Goal: Obtain resource: Download file/media

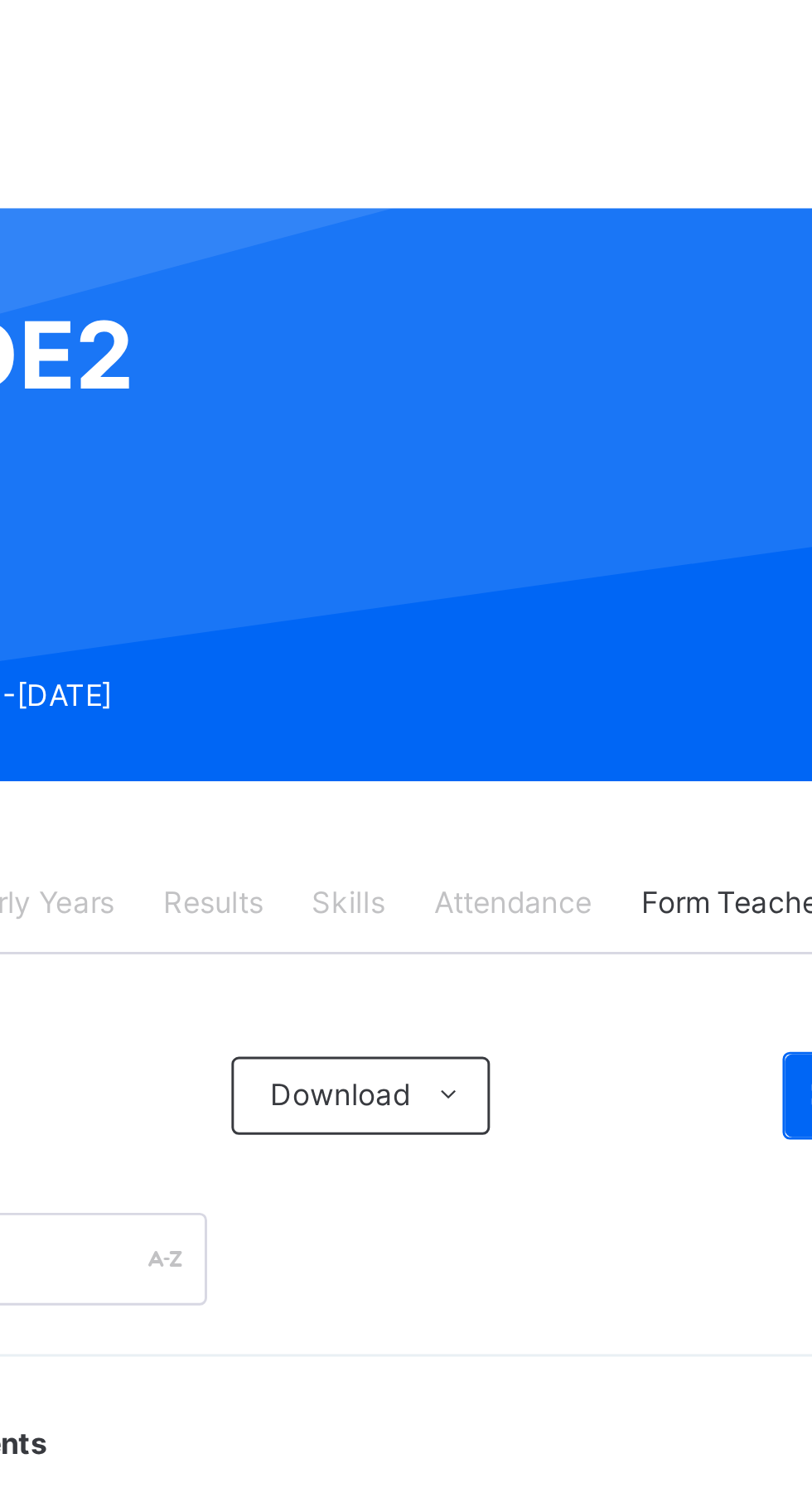
click at [407, 376] on span "Results" at bounding box center [410, 376] width 34 height 15
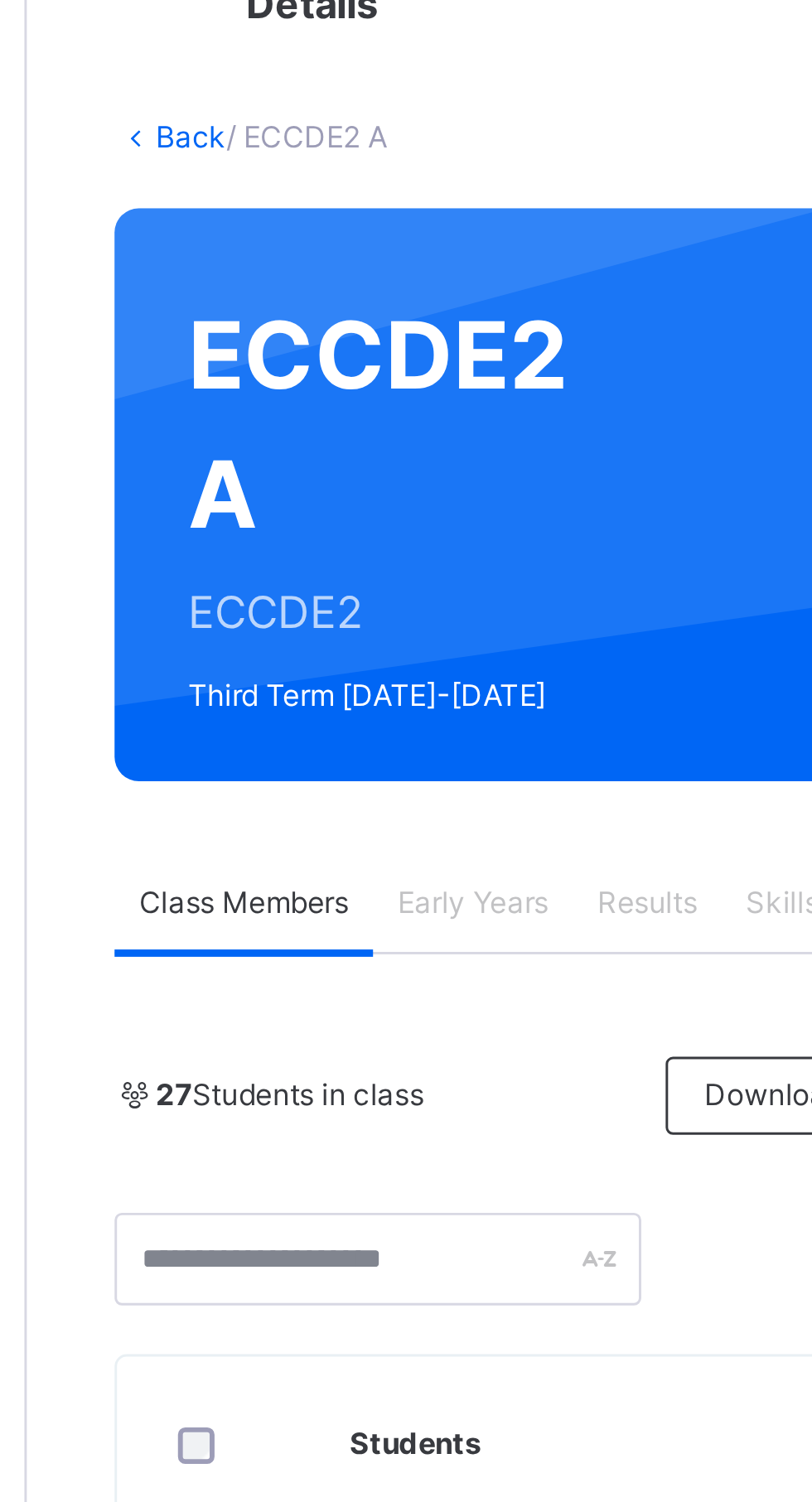
click at [256, 110] on link "Back" at bounding box center [254, 115] width 24 height 12
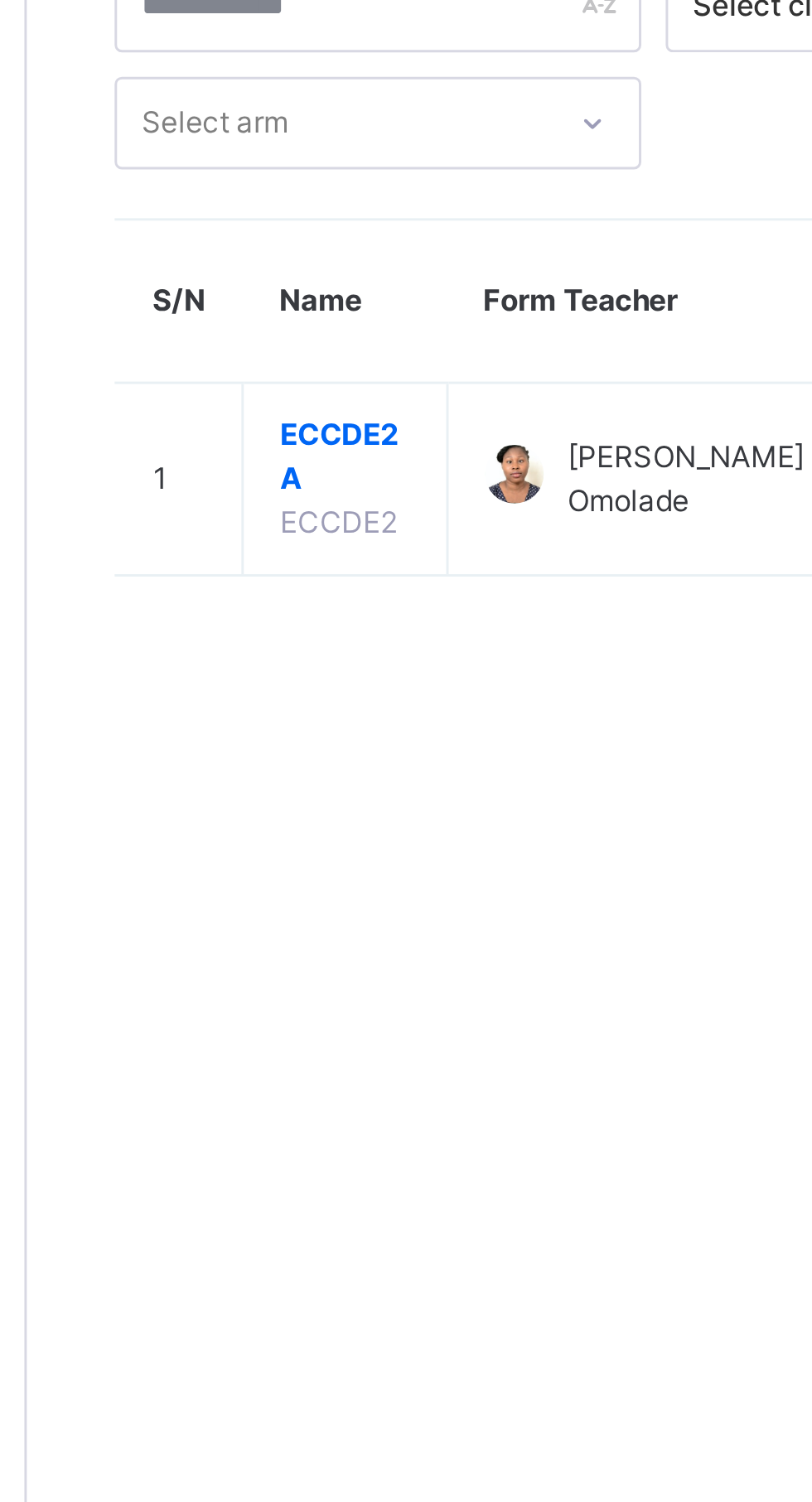
click at [308, 276] on span "ECCDE2 A" at bounding box center [307, 277] width 44 height 30
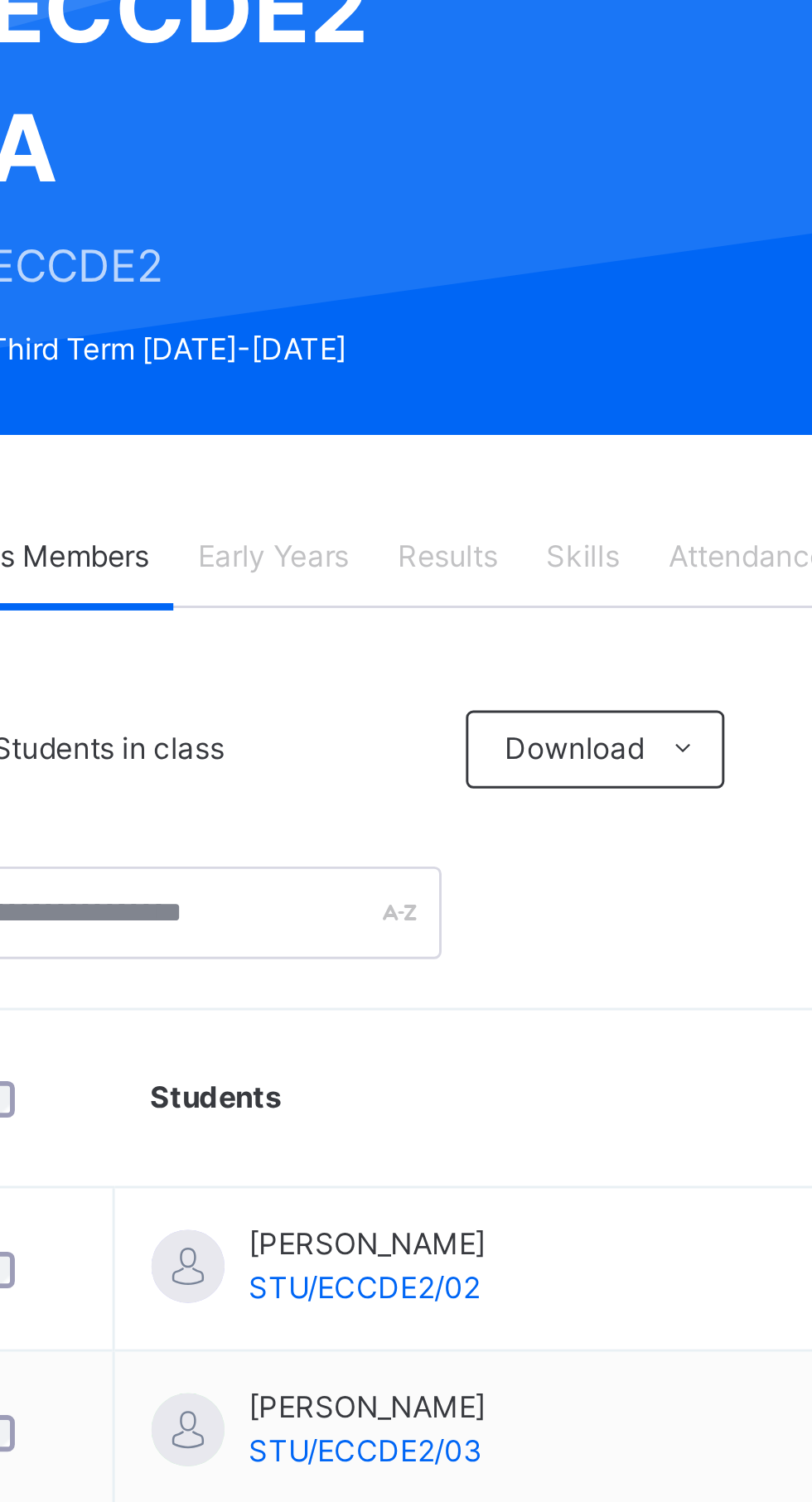
click at [407, 380] on span "Results" at bounding box center [410, 376] width 34 height 15
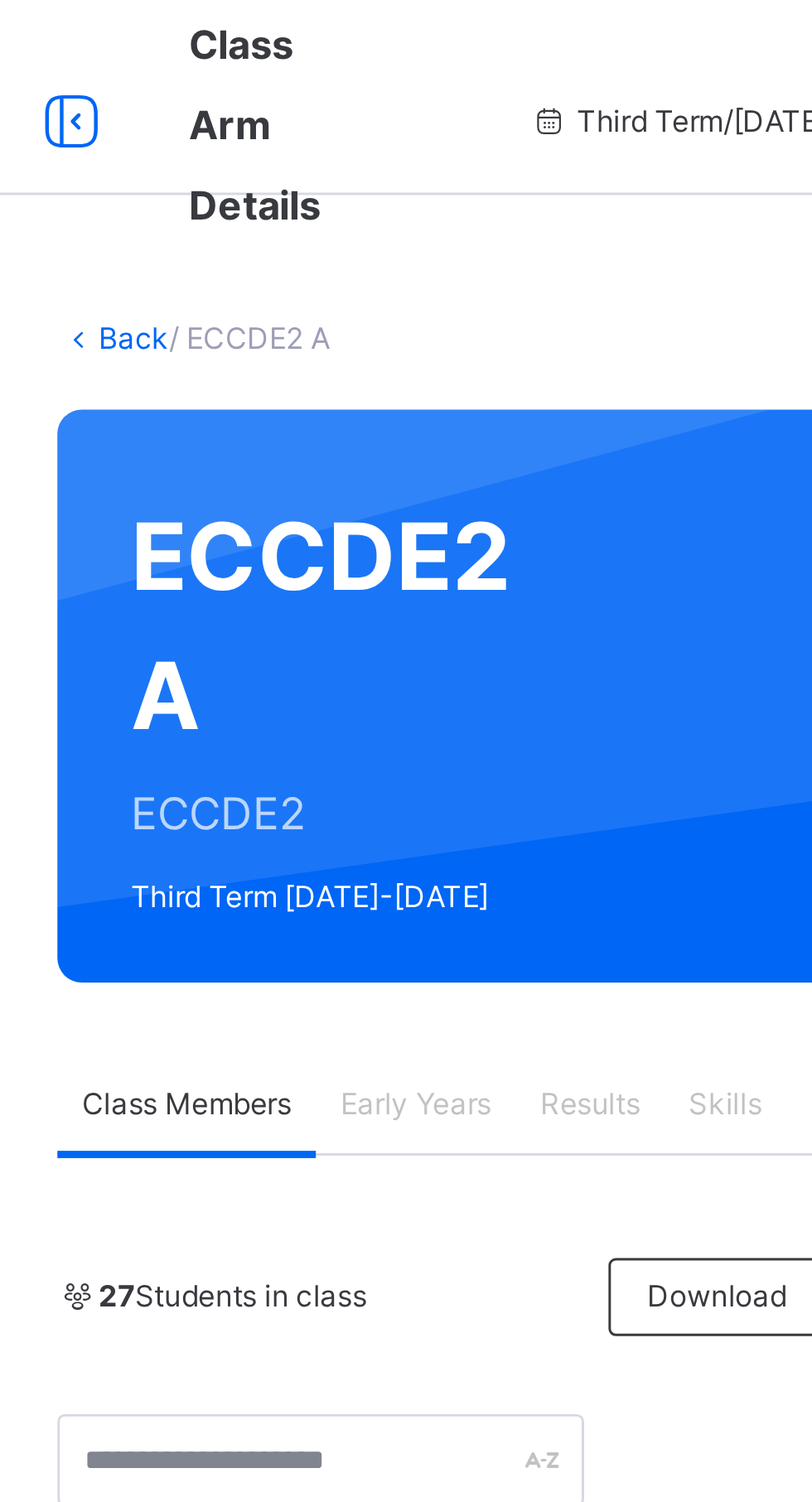
click at [251, 113] on link "Back" at bounding box center [254, 115] width 24 height 12
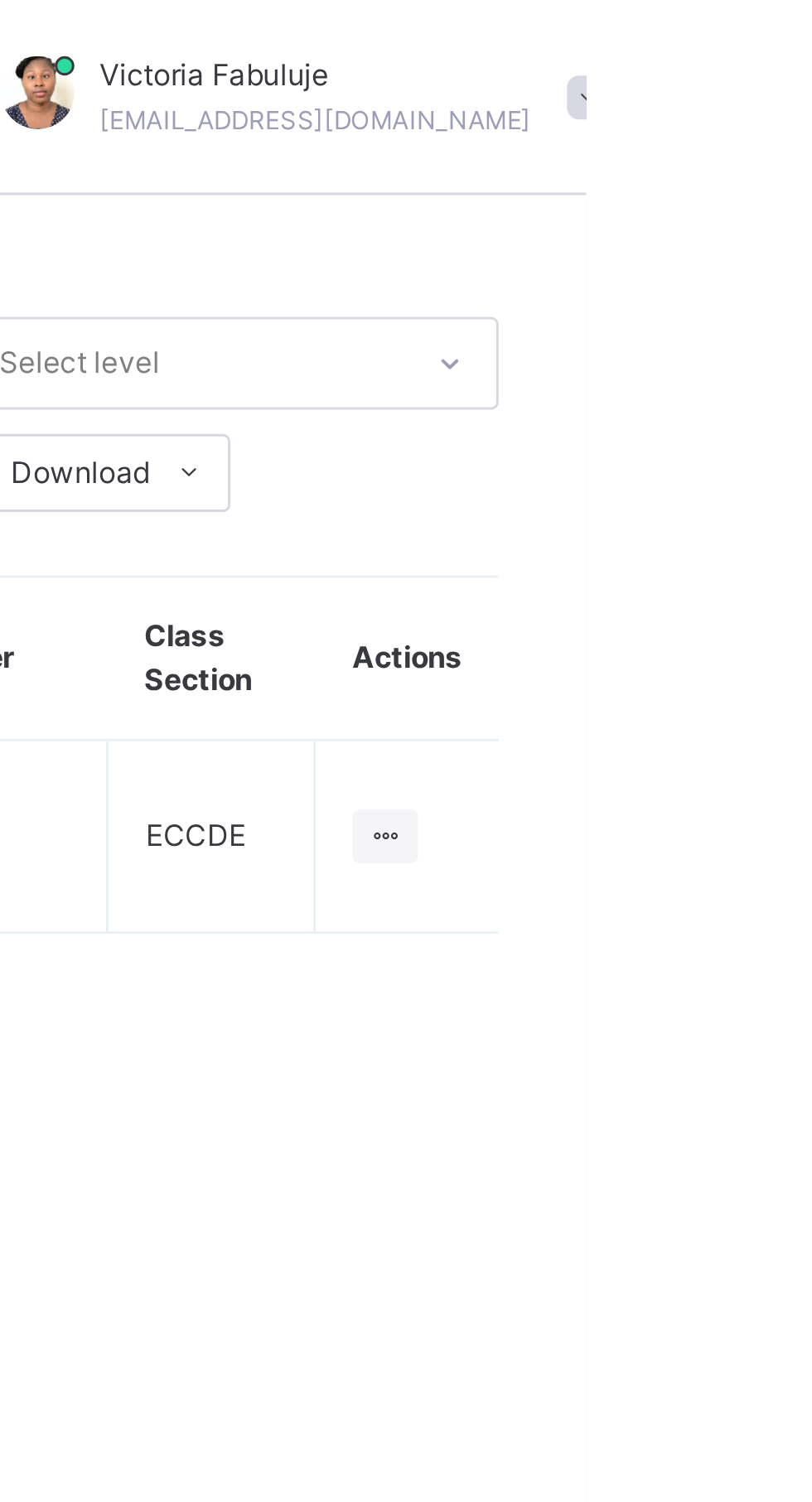
click at [805, 27] on span at bounding box center [813, 33] width 15 height 15
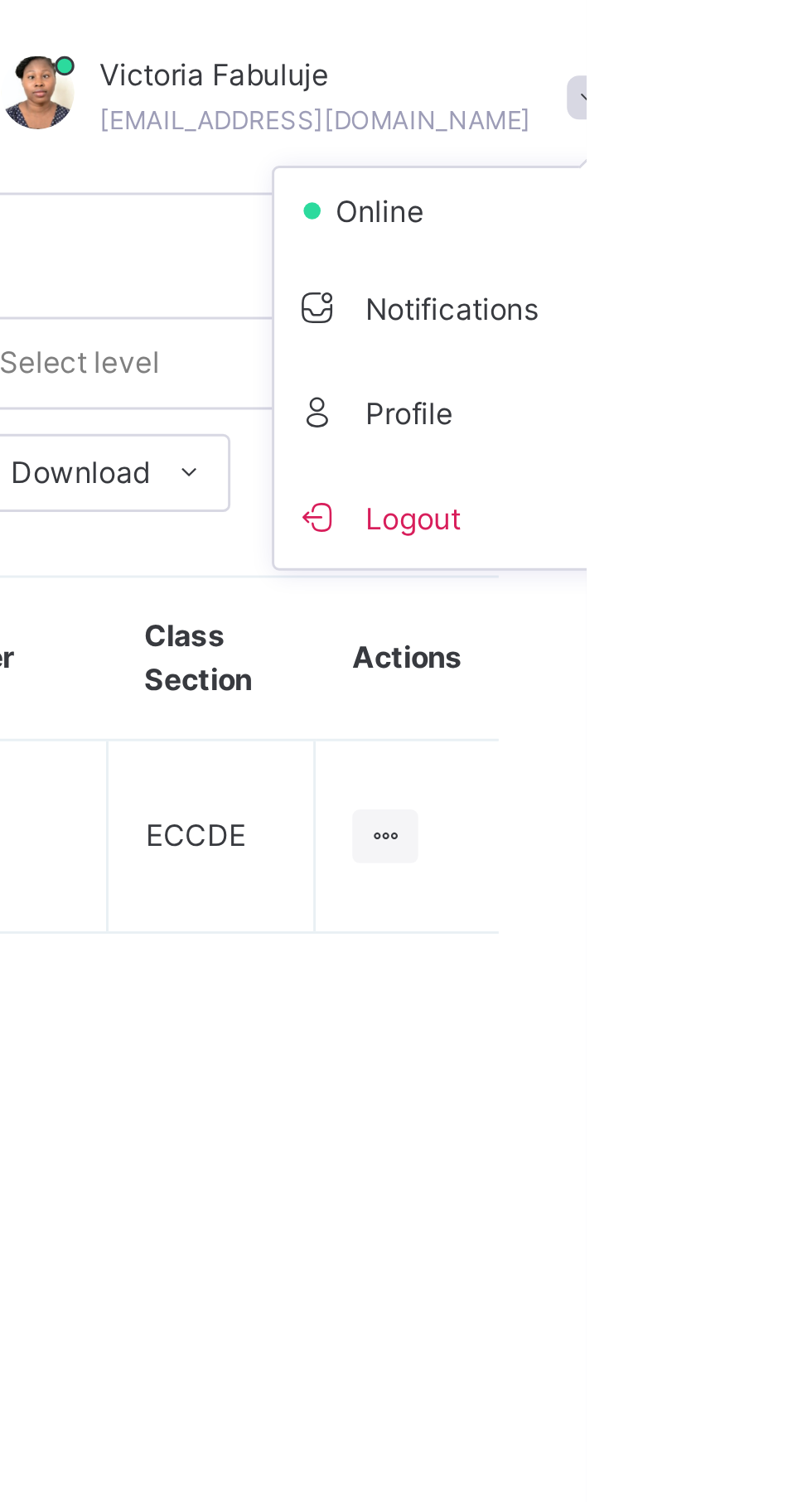
click at [795, 398] on div "Select class section Select level Select arm Download Pdf Report Excel Report S…" at bounding box center [505, 751] width 613 height 1502
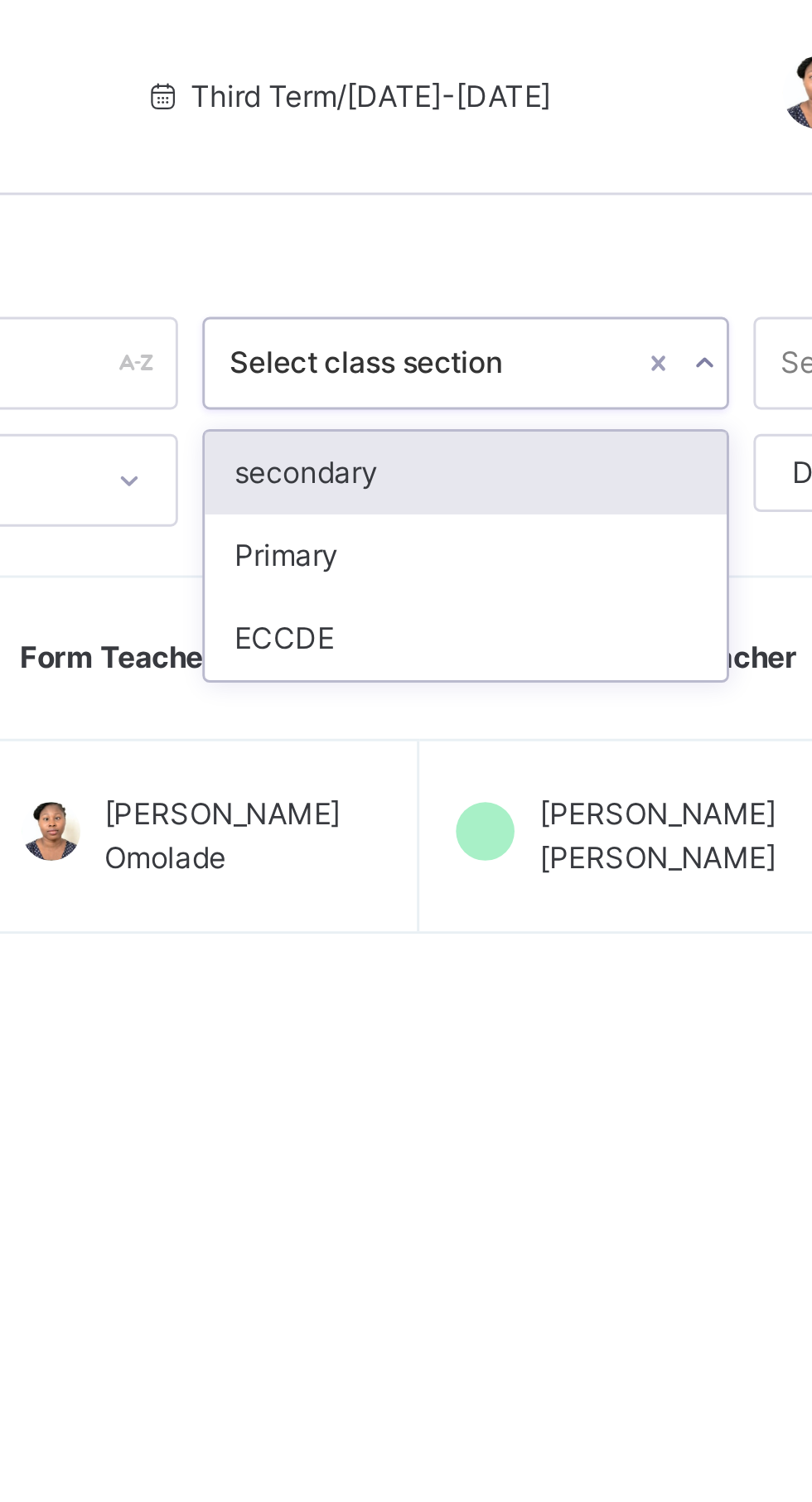
click at [452, 212] on div "ECCDE" at bounding box center [504, 217] width 177 height 28
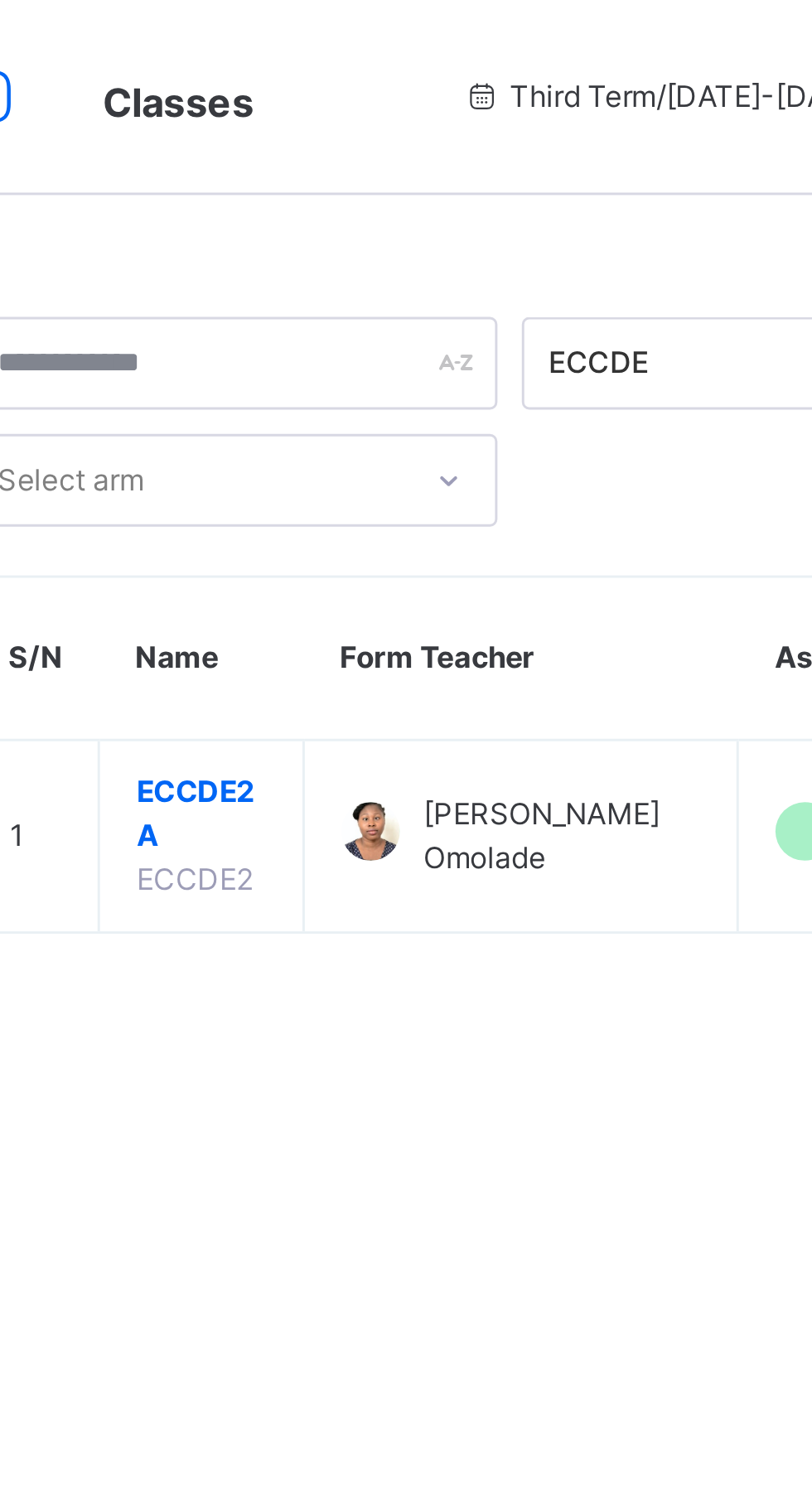
click at [299, 281] on span "ECCDE2 A" at bounding box center [307, 277] width 44 height 30
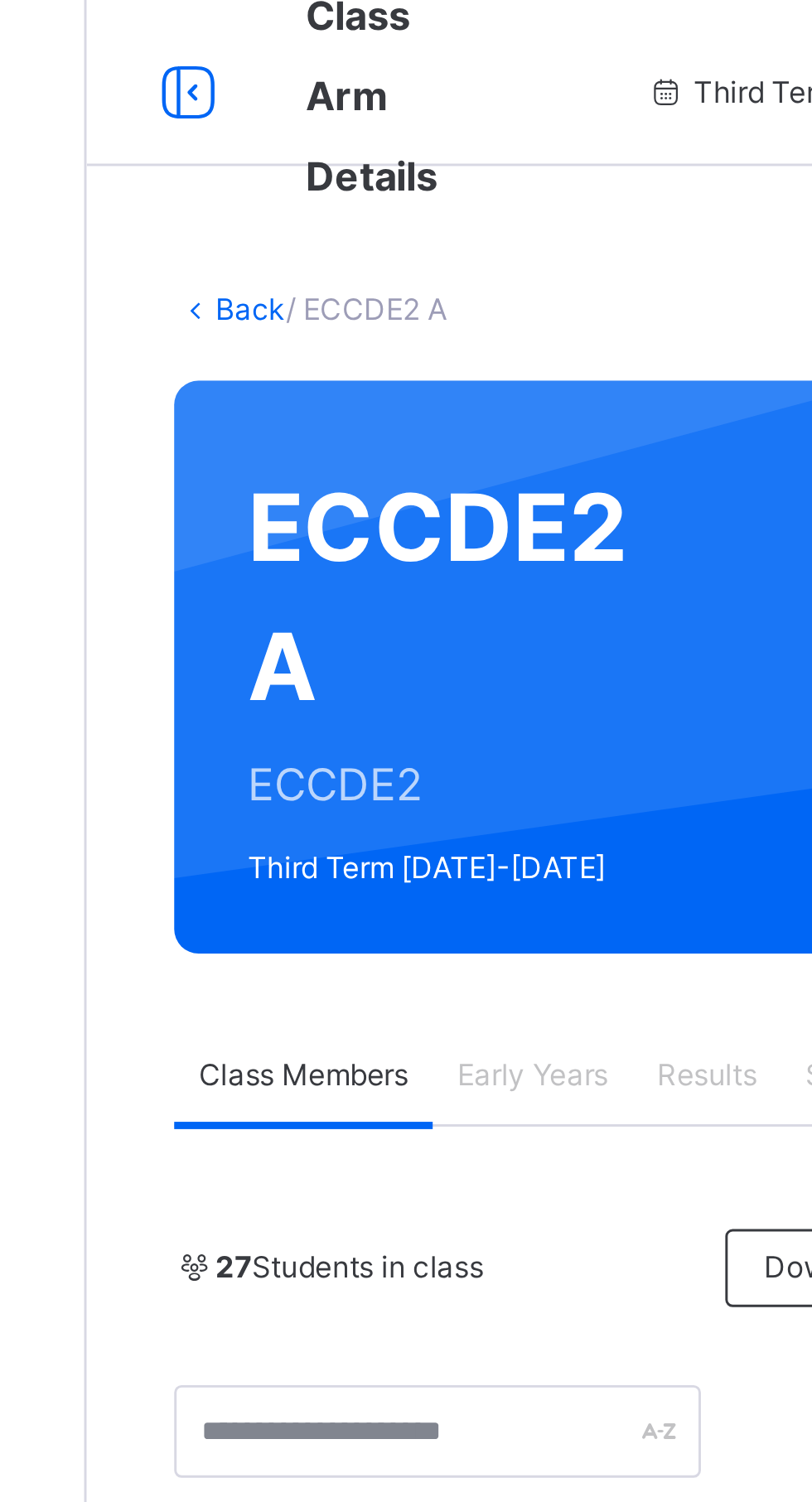
click at [348, 375] on span "Early Years" at bounding box center [350, 376] width 51 height 15
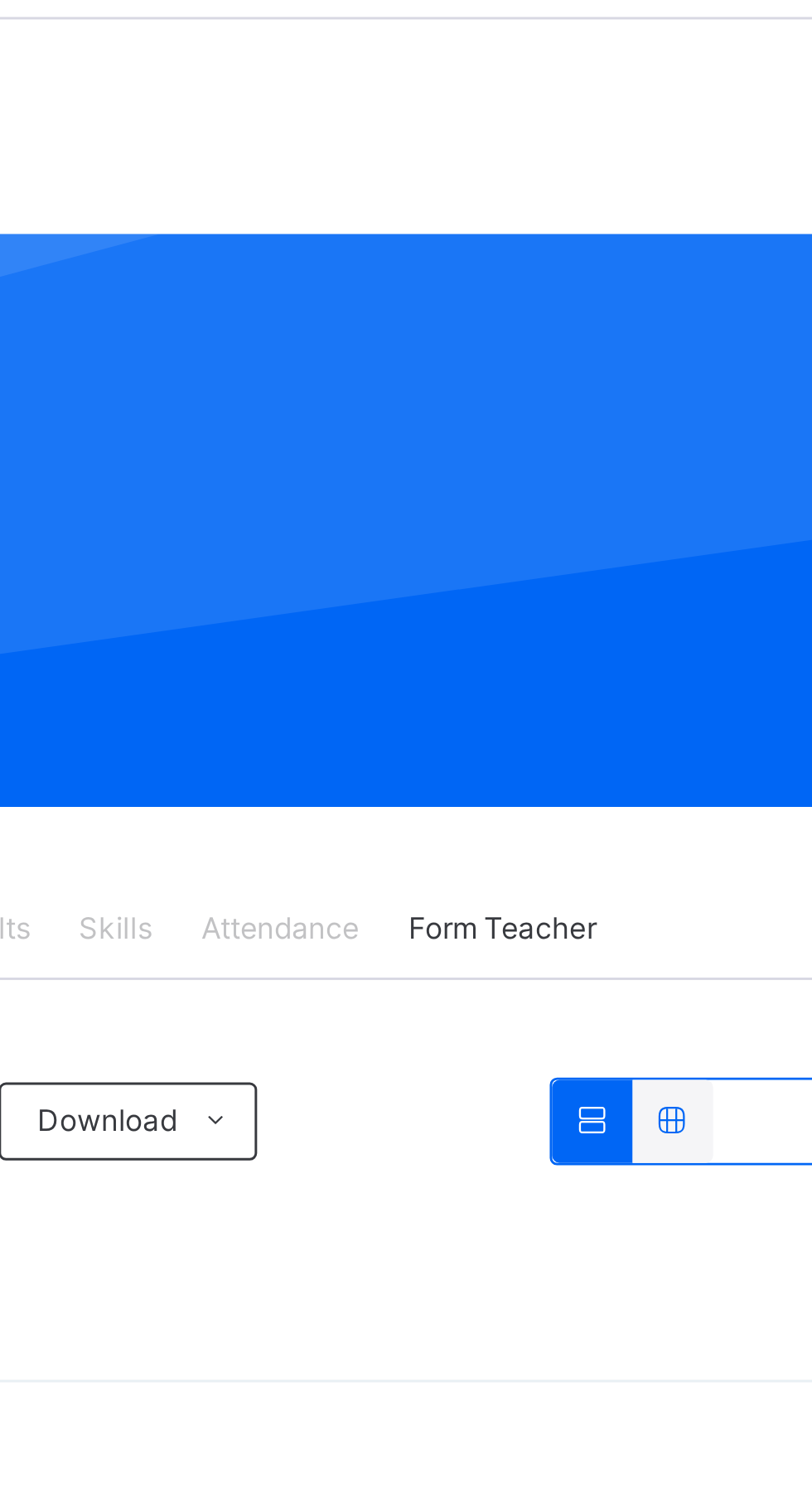
click at [476, 436] on span at bounding box center [489, 441] width 26 height 27
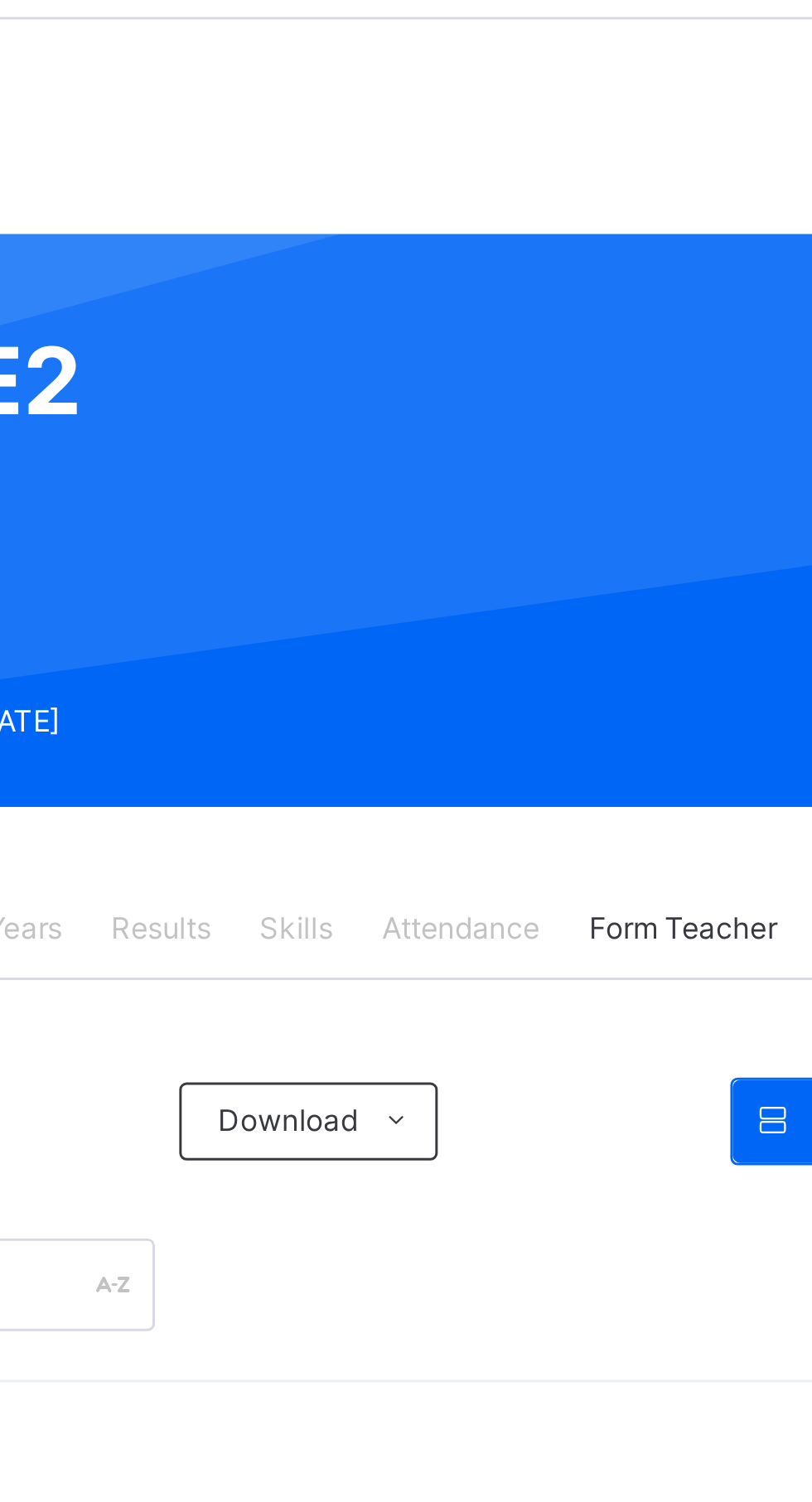
click at [0, 0] on li "Pdf Report" at bounding box center [0, 0] width 0 height 0
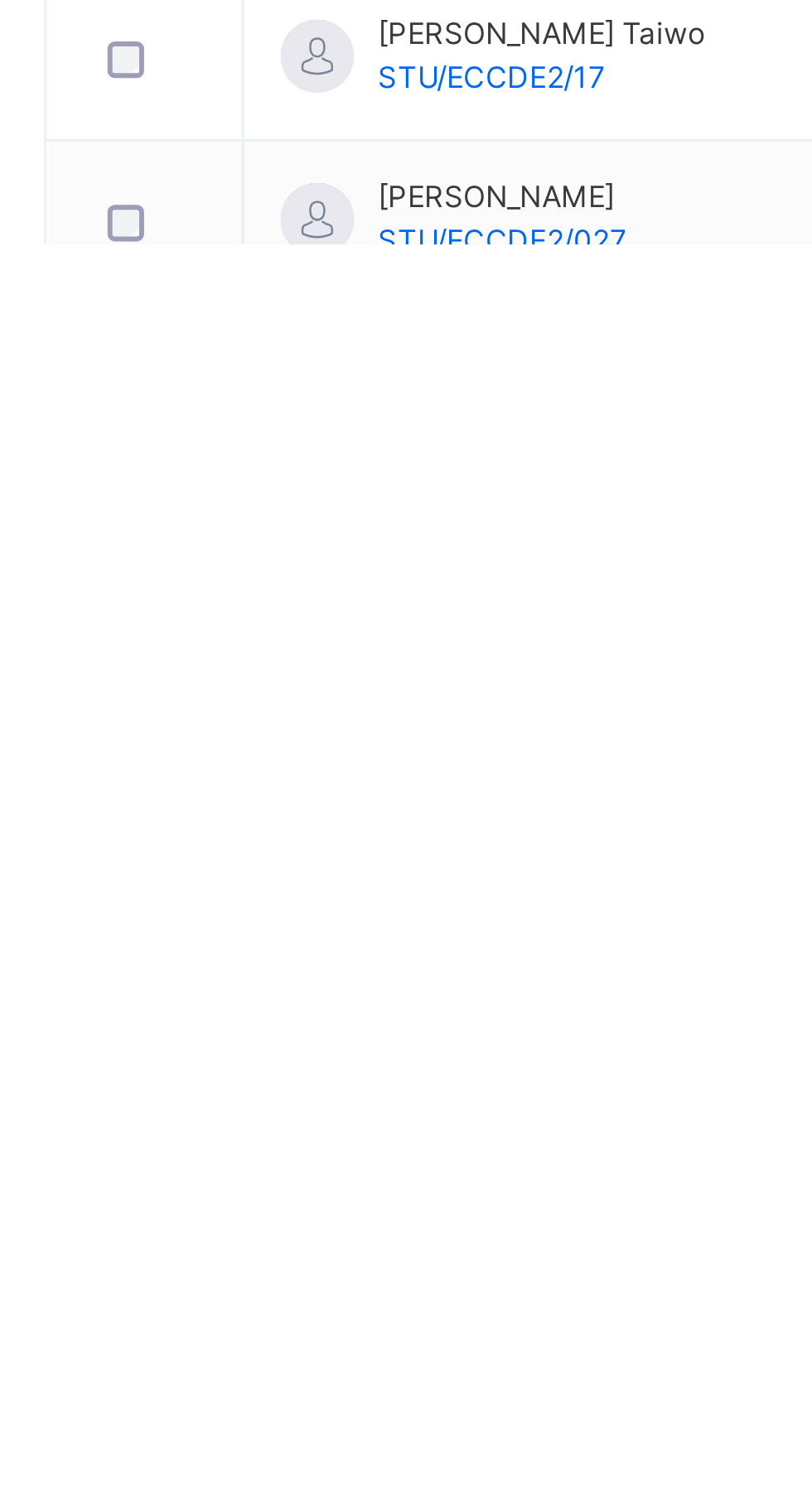
scroll to position [207, 0]
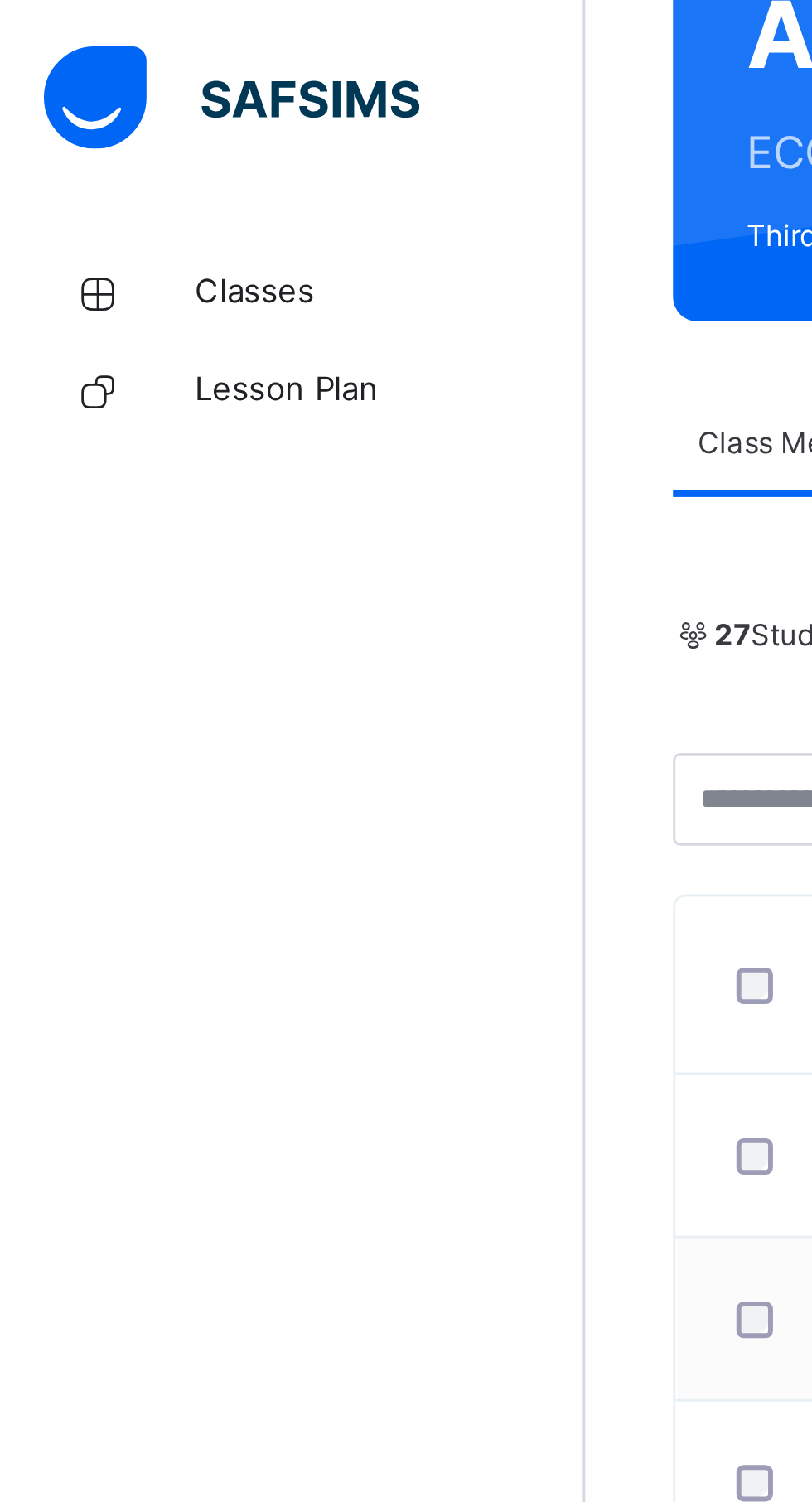
scroll to position [0, 0]
